Goal: Check status

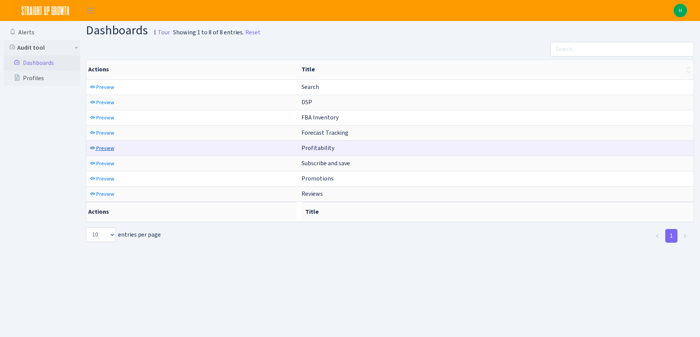
click at [112, 151] on span "Preview" at bounding box center [105, 148] width 18 height 7
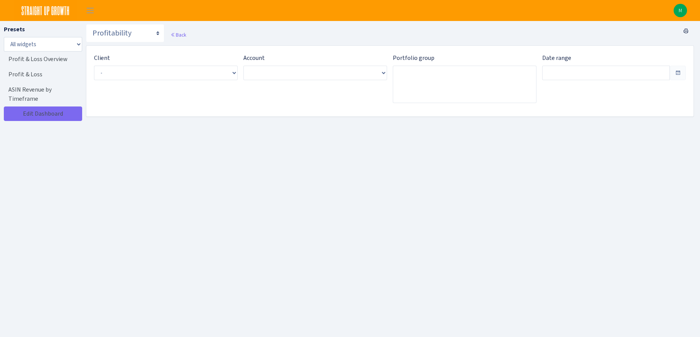
type input "Aug 17, 2025 - Sep 15, 2025"
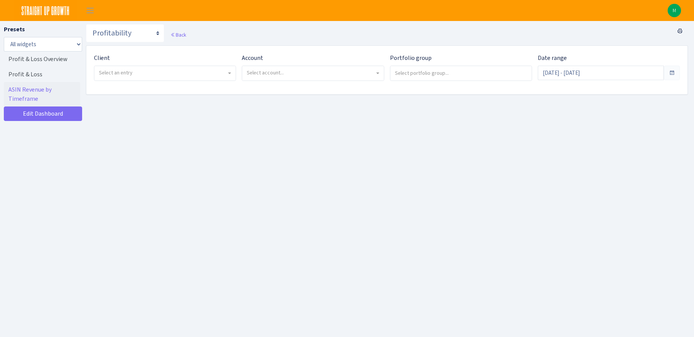
click at [211, 62] on div "Client - ENERGYbits Inc. <span class="badge badge-success">Current</span><span …" at bounding box center [165, 67] width 142 height 28
click at [204, 72] on span "Select an entry" at bounding box center [163, 73] width 128 height 8
select select "298"
select select
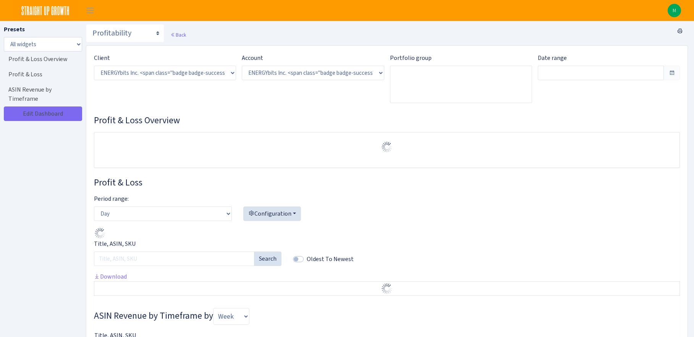
select select "416446232500569"
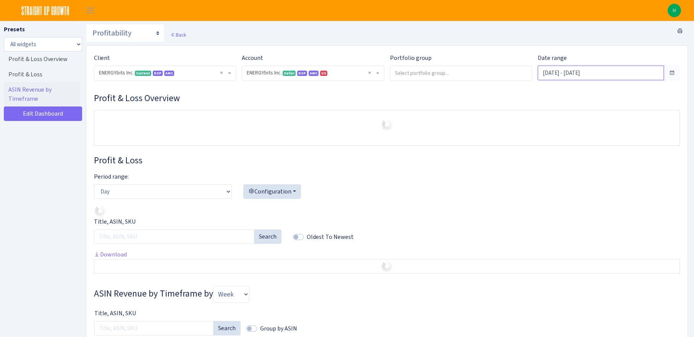
click at [560, 74] on input "[DATE] - [DATE]" at bounding box center [601, 73] width 126 height 15
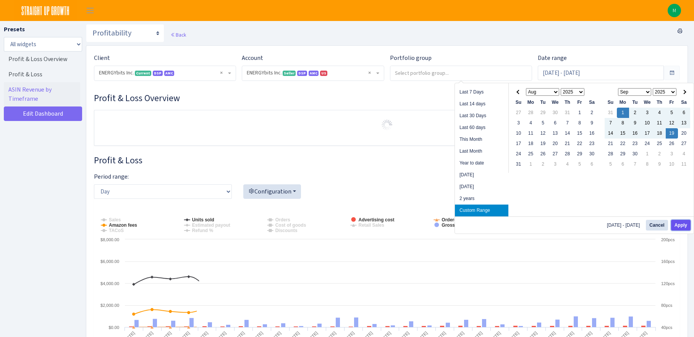
click at [678, 226] on button "Apply" at bounding box center [680, 225] width 19 height 11
type input "[DATE] - [DATE]"
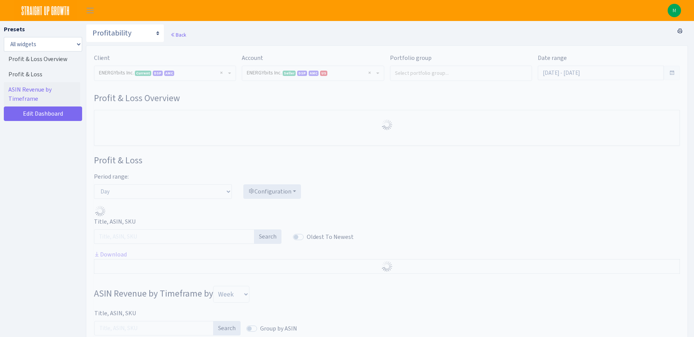
select select "416446232500569"
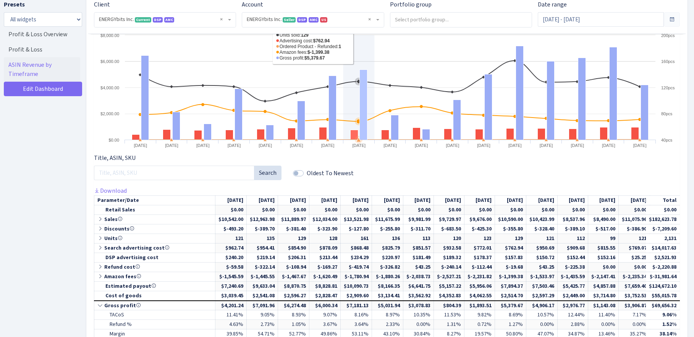
scroll to position [288, 0]
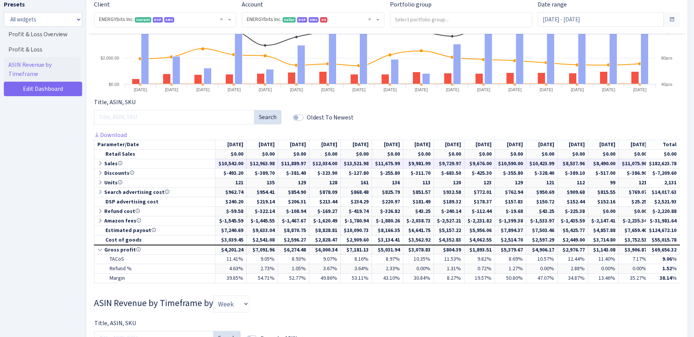
click at [100, 164] on icon at bounding box center [100, 163] width 7 height 5
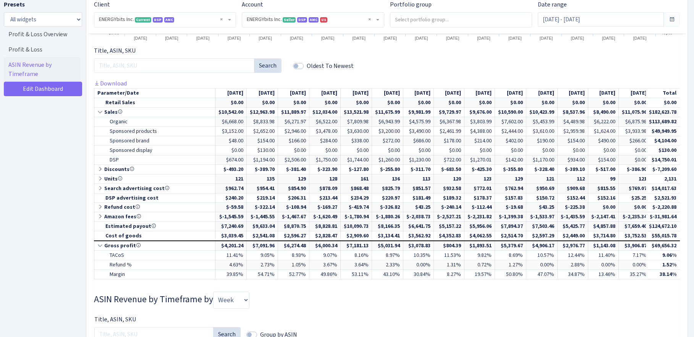
scroll to position [6, 0]
